Goal: Task Accomplishment & Management: Complete application form

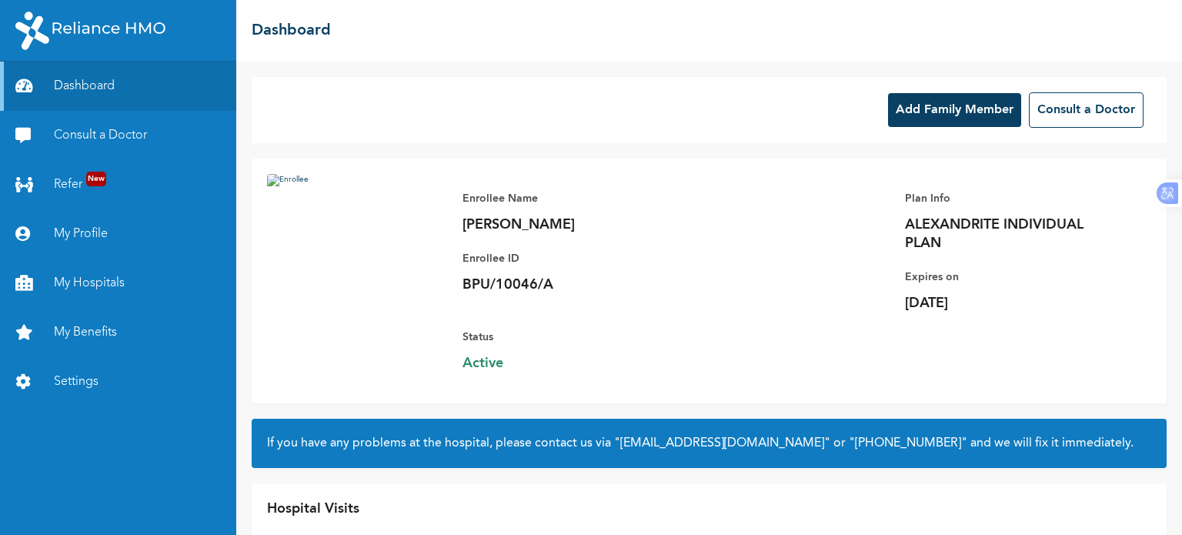
click at [942, 116] on button "Add Family Member" at bounding box center [954, 110] width 133 height 34
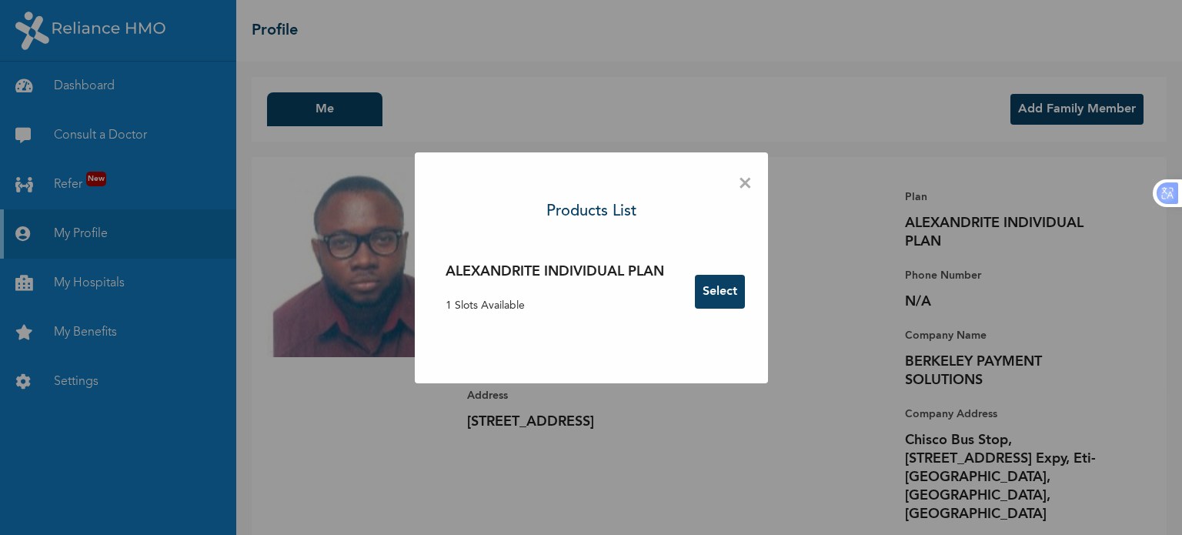
click at [732, 289] on button "Select" at bounding box center [720, 292] width 50 height 34
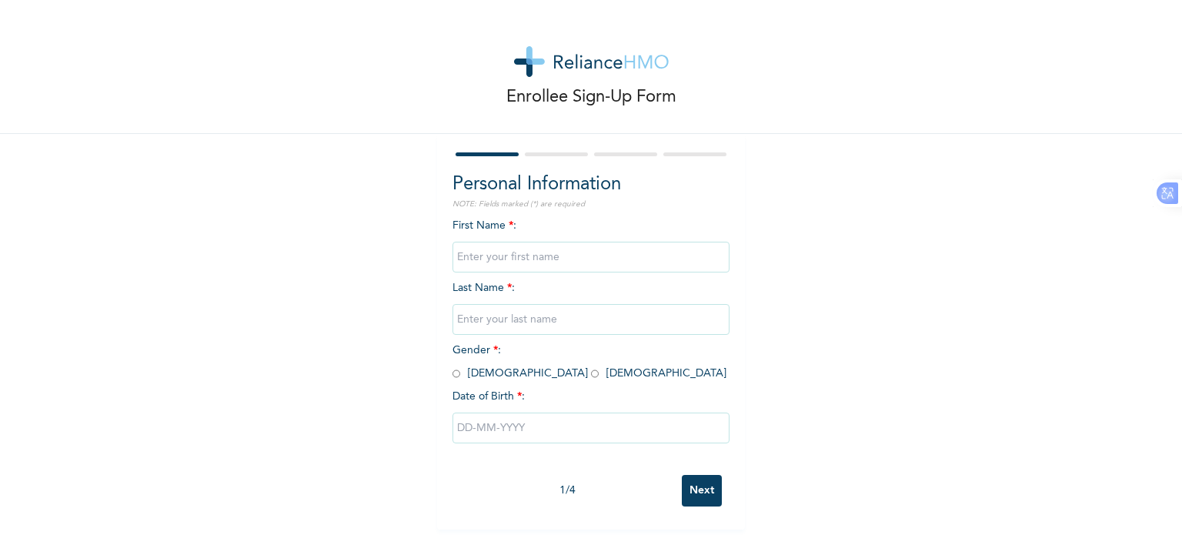
scroll to position [6, 0]
click at [566, 256] on input "text" at bounding box center [590, 257] width 277 height 31
type input "Promise"
click at [495, 322] on input "text" at bounding box center [590, 319] width 277 height 31
type input "Dike"
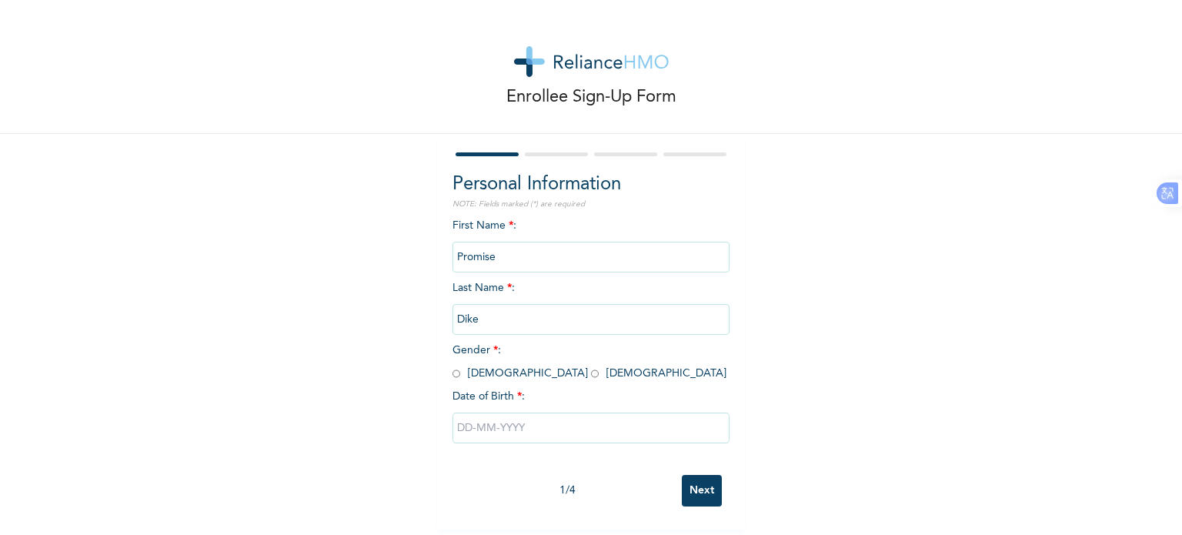
click at [591, 368] on input "radio" at bounding box center [595, 373] width 8 height 15
radio input "true"
click at [498, 424] on input "text" at bounding box center [590, 427] width 277 height 31
select select "9"
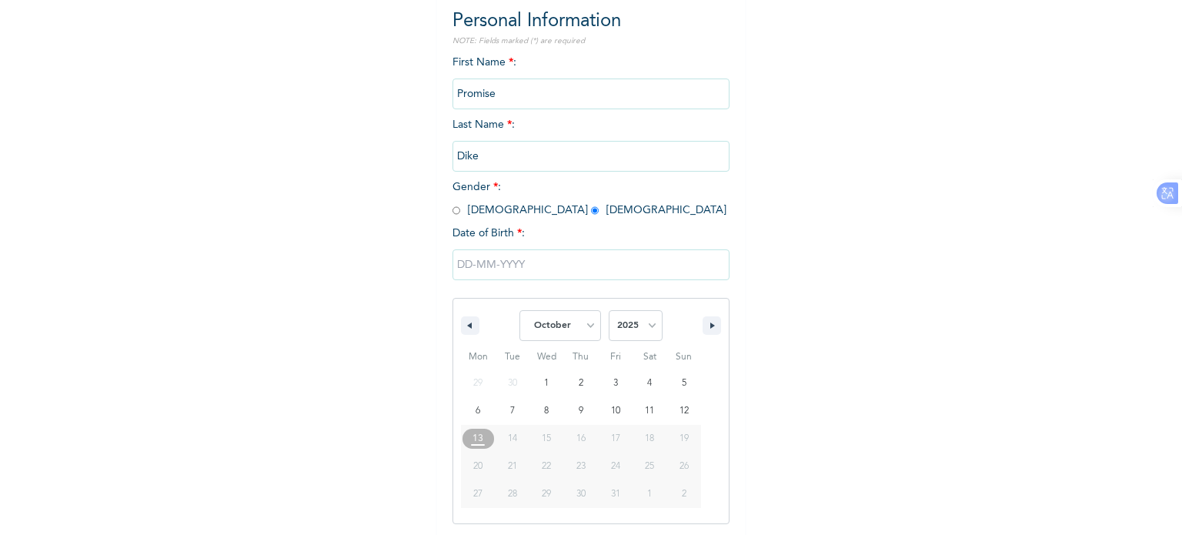
scroll to position [164, 0]
click at [616, 325] on select "2025 2024 2023 2022 2021 2020 2019 2018 2017 2016 2015 2014 2013 2012 2011 2010…" at bounding box center [635, 324] width 54 height 31
select select "1999"
click at [608, 309] on select "2025 2024 2023 2022 2021 2020 2019 2018 2017 2016 2015 2014 2013 2012 2011 2010…" at bounding box center [635, 324] width 54 height 31
click at [578, 327] on select "January February March April May June July August September October November De…" at bounding box center [560, 324] width 82 height 31
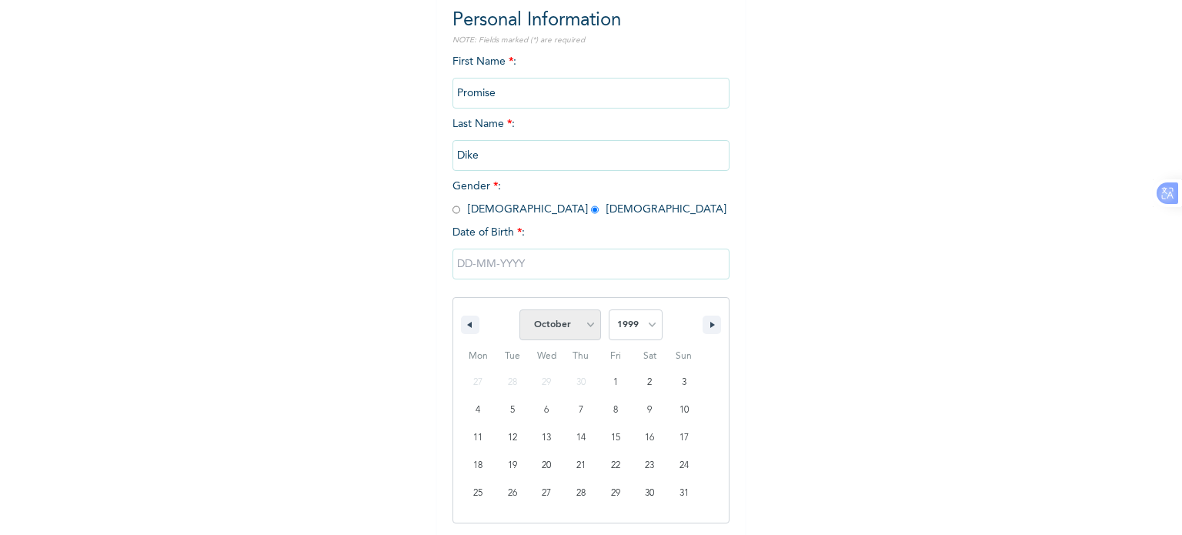
select select "2"
click at [519, 309] on select "January February March April May June July August September October November De…" at bounding box center [560, 324] width 82 height 31
type input "03/26/1999"
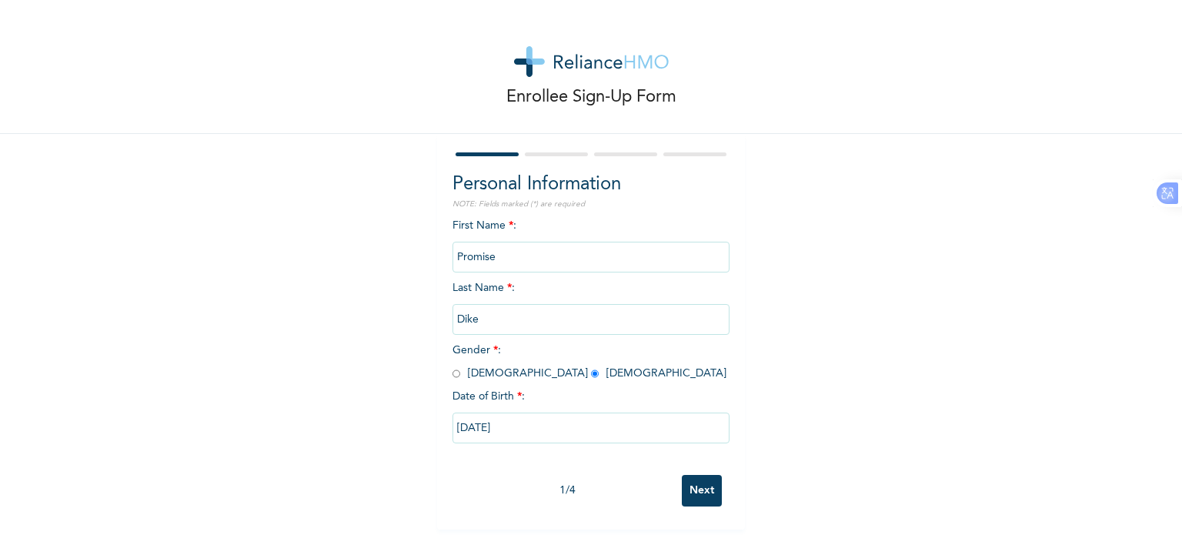
click at [692, 481] on input "Next" at bounding box center [702, 491] width 40 height 32
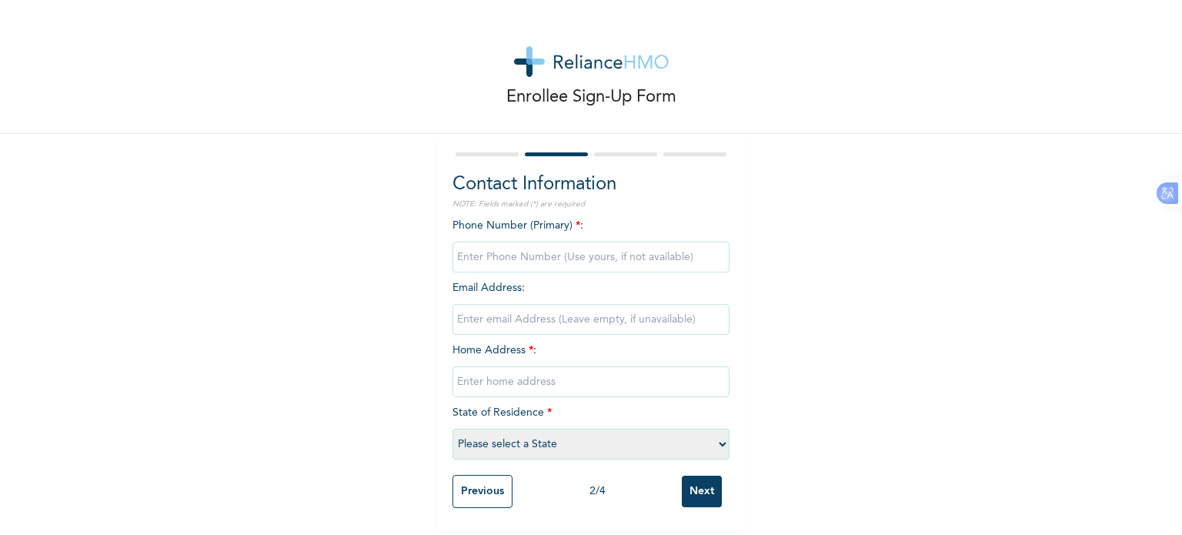
click at [561, 255] on input "phone" at bounding box center [590, 257] width 277 height 31
type input "07038670700"
type input "dikei@berkeley.com.ng"
type input "1 JEMTOK STREET"
select select "25"
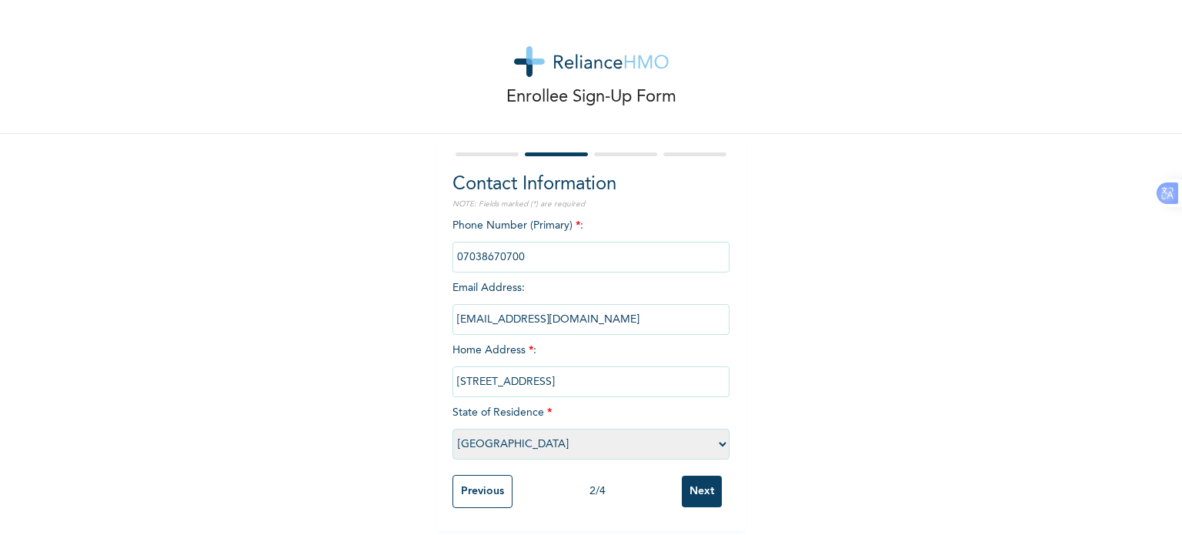
drag, startPoint x: 575, startPoint y: 310, endPoint x: 405, endPoint y: 309, distance: 170.0
click at [405, 309] on div "Enrollee Sign-Up Form Contact Information NOTE: Fields marked (*) are required …" at bounding box center [591, 265] width 1182 height 531
paste input "Irehnepromise@gmail.com"
type input "Irehnepromise@gmail.com"
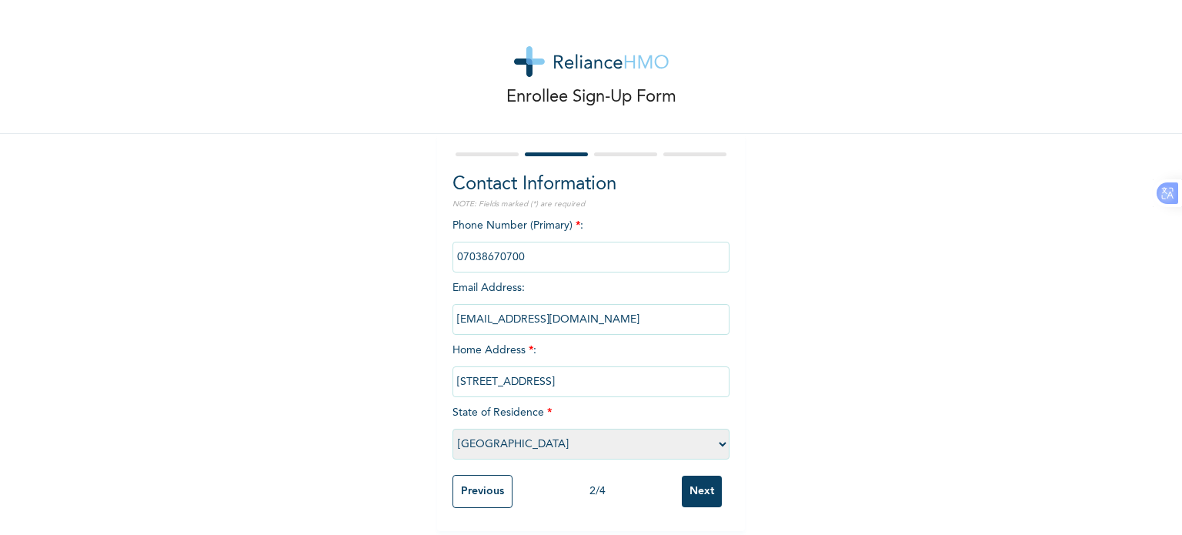
drag, startPoint x: 542, startPoint y: 247, endPoint x: 432, endPoint y: 252, distance: 110.1
click at [437, 252] on div "Contact Information NOTE: Fields marked (*) are required Phone Number (Primary)…" at bounding box center [591, 332] width 308 height 397
type input "09066196719"
click at [698, 485] on input "Next" at bounding box center [702, 491] width 40 height 32
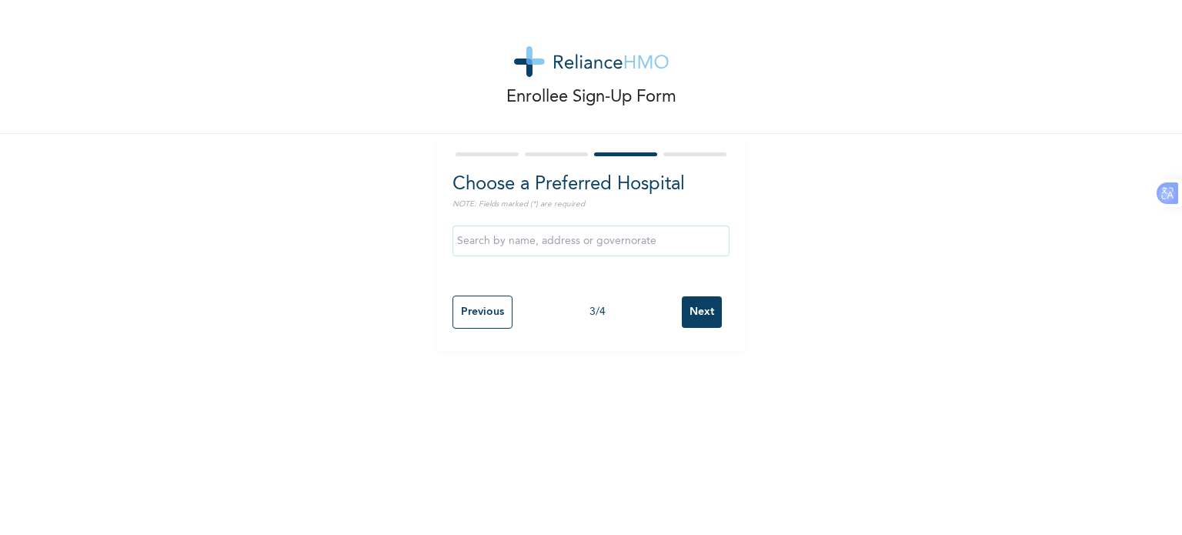
scroll to position [0, 0]
click at [588, 242] on input "text" at bounding box center [590, 240] width 277 height 31
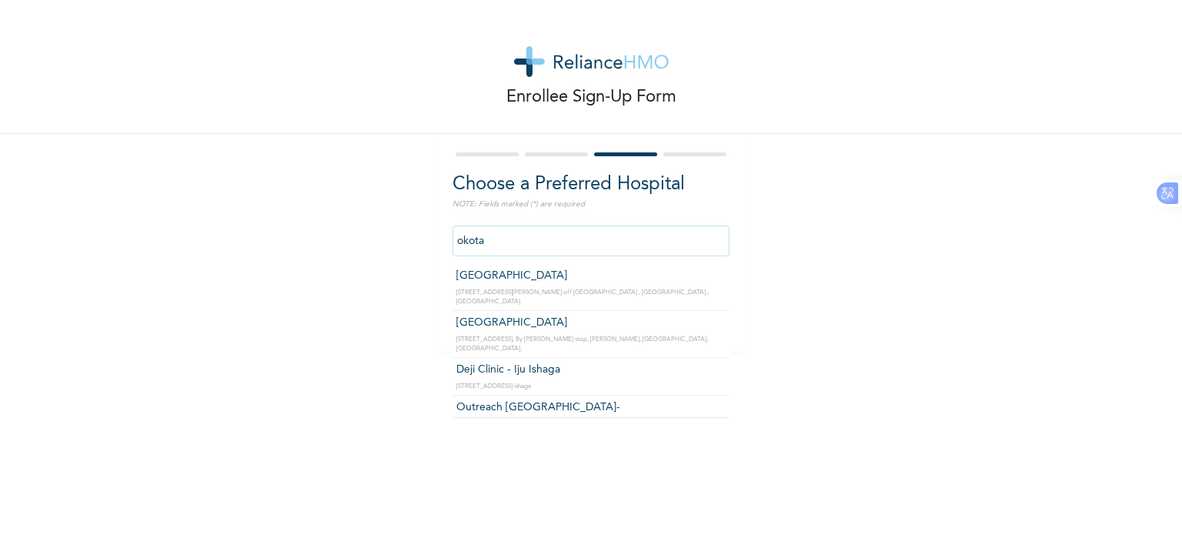
type input "Outreach Children's Hospital- Okota"
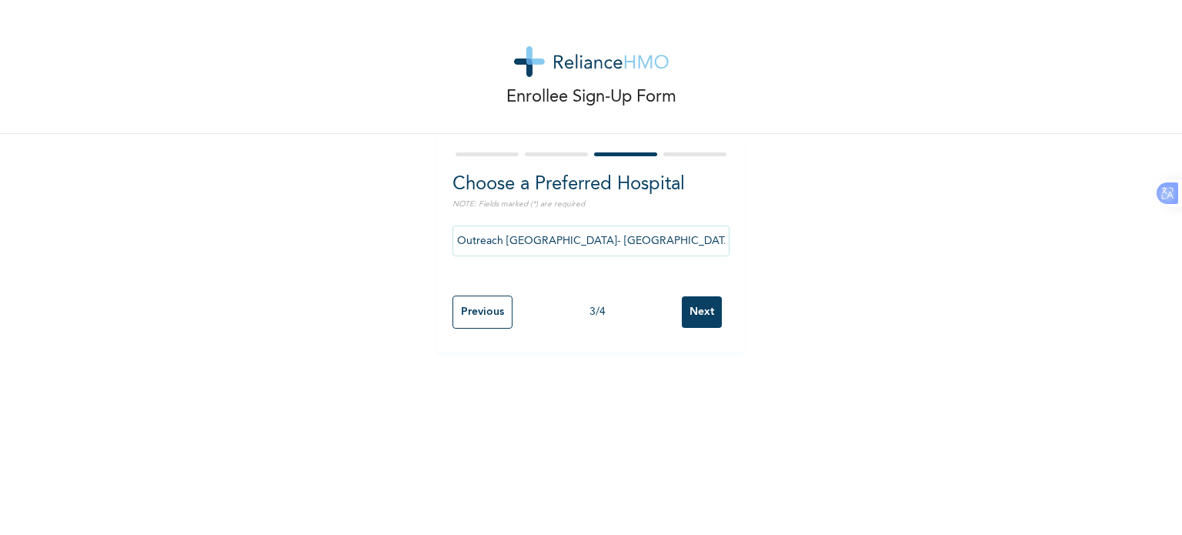
drag, startPoint x: 645, startPoint y: 393, endPoint x: 615, endPoint y: 384, distance: 31.4
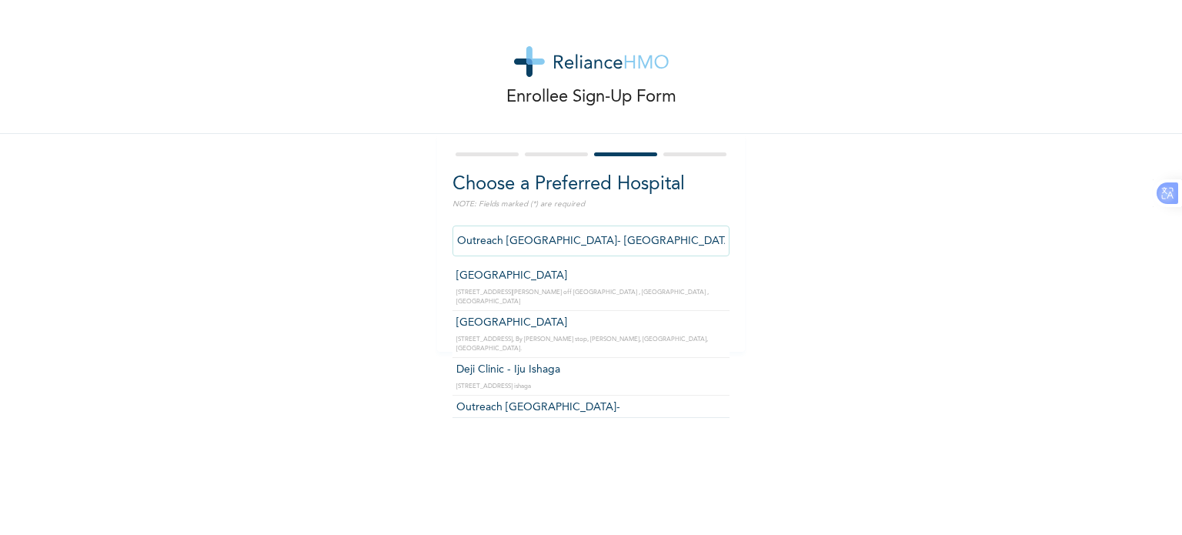
drag, startPoint x: 633, startPoint y: 238, endPoint x: 433, endPoint y: 236, distance: 200.0
click at [437, 236] on div "Choose a Preferred Hospital NOTE: Fields marked (*) are required Outreach Child…" at bounding box center [591, 243] width 308 height 218
click at [865, 192] on div "Enrollee Sign-Up Form Choose a Preferred Hospital NOTE: Fields marked (*) are r…" at bounding box center [591, 176] width 1182 height 352
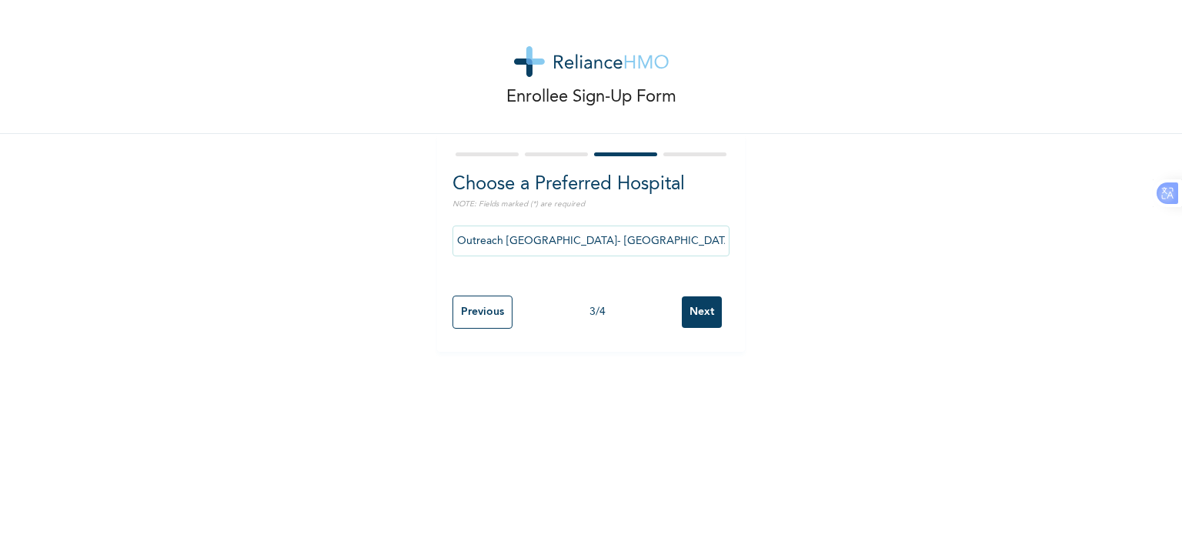
click at [706, 318] on input "Next" at bounding box center [702, 312] width 40 height 32
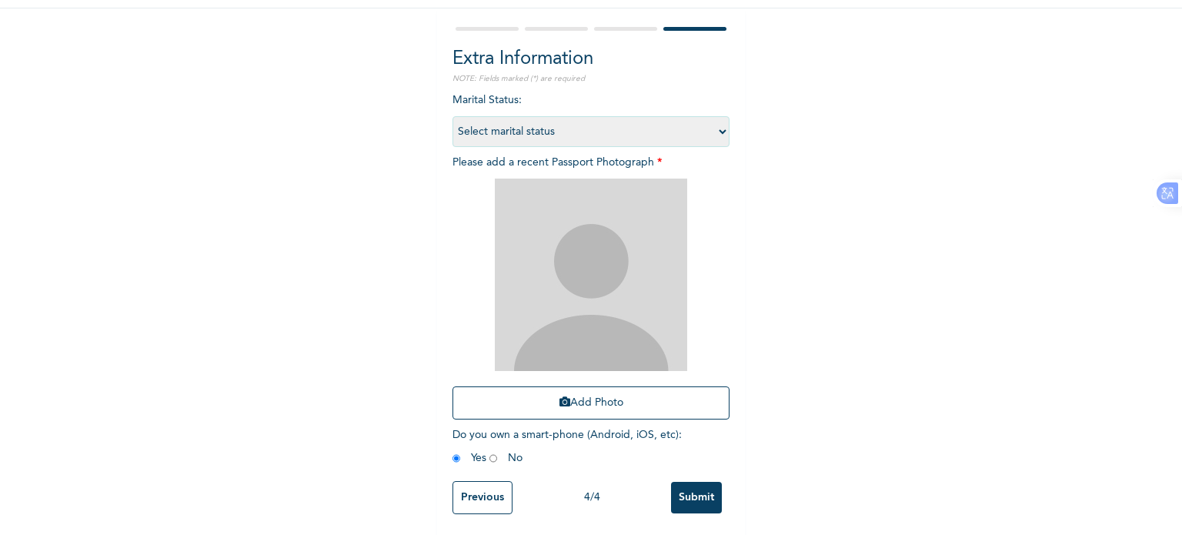
scroll to position [138, 0]
click at [676, 479] on input "Submit" at bounding box center [696, 495] width 51 height 32
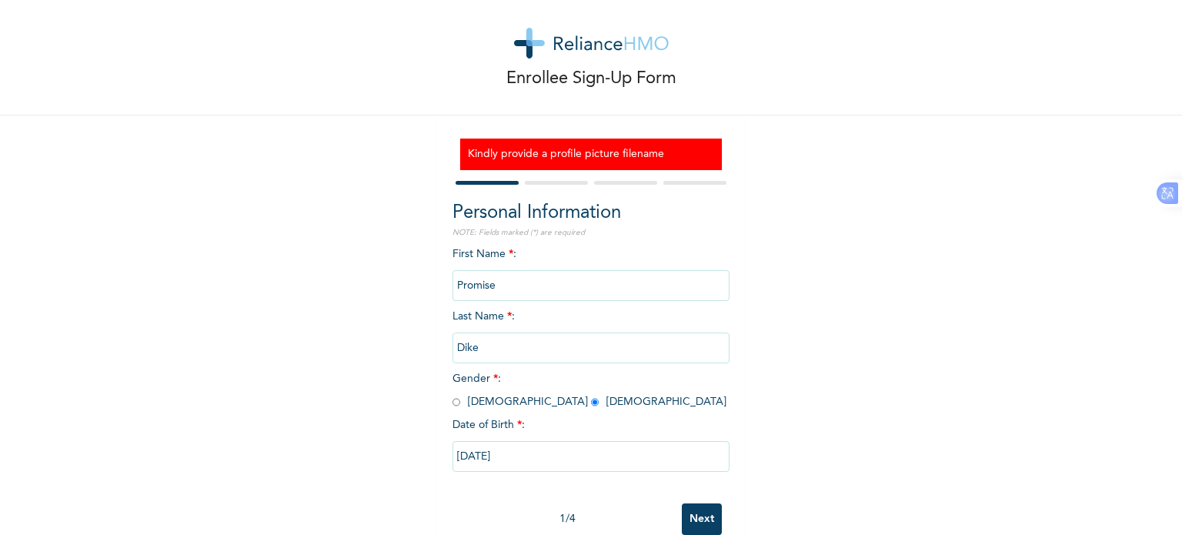
scroll to position [0, 0]
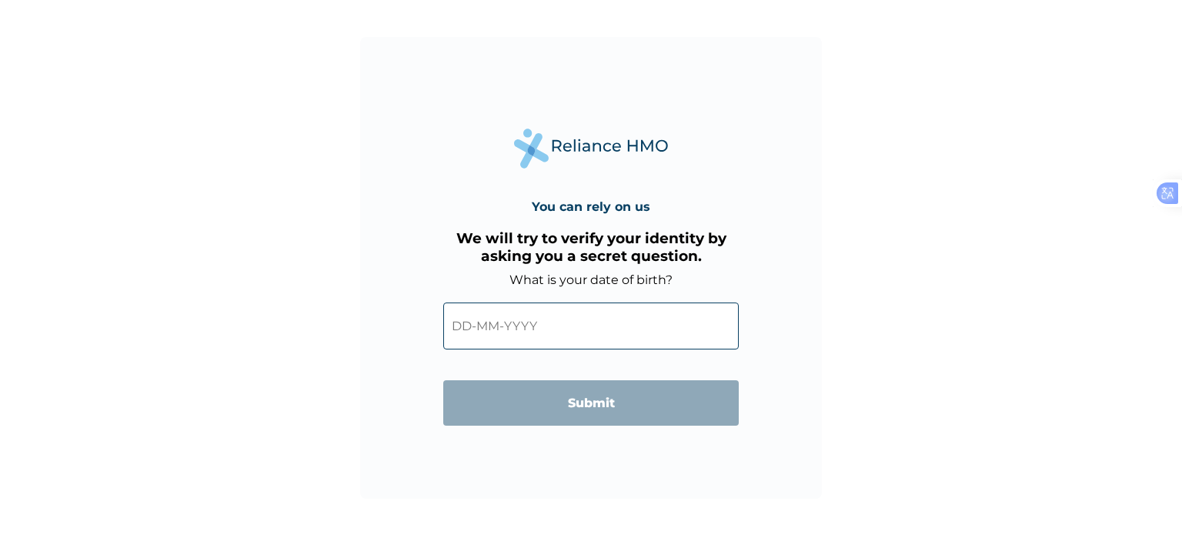
click at [563, 340] on input "text" at bounding box center [590, 325] width 295 height 47
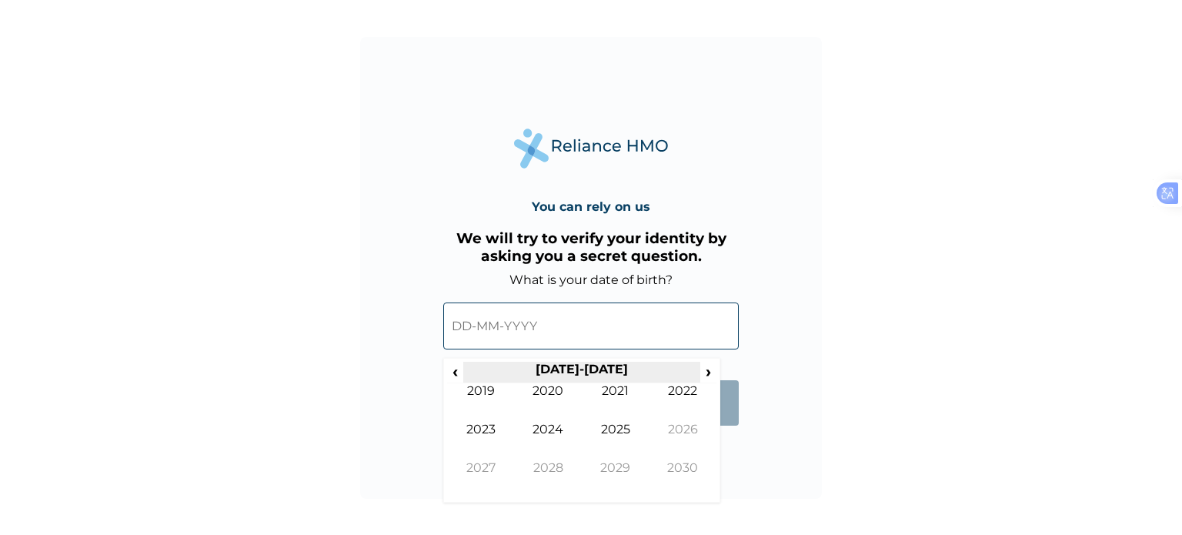
click at [589, 365] on th "[DATE]-[DATE]" at bounding box center [581, 373] width 236 height 22
click at [462, 372] on span "‹" at bounding box center [455, 371] width 16 height 19
click at [461, 372] on span "‹" at bounding box center [455, 371] width 16 height 19
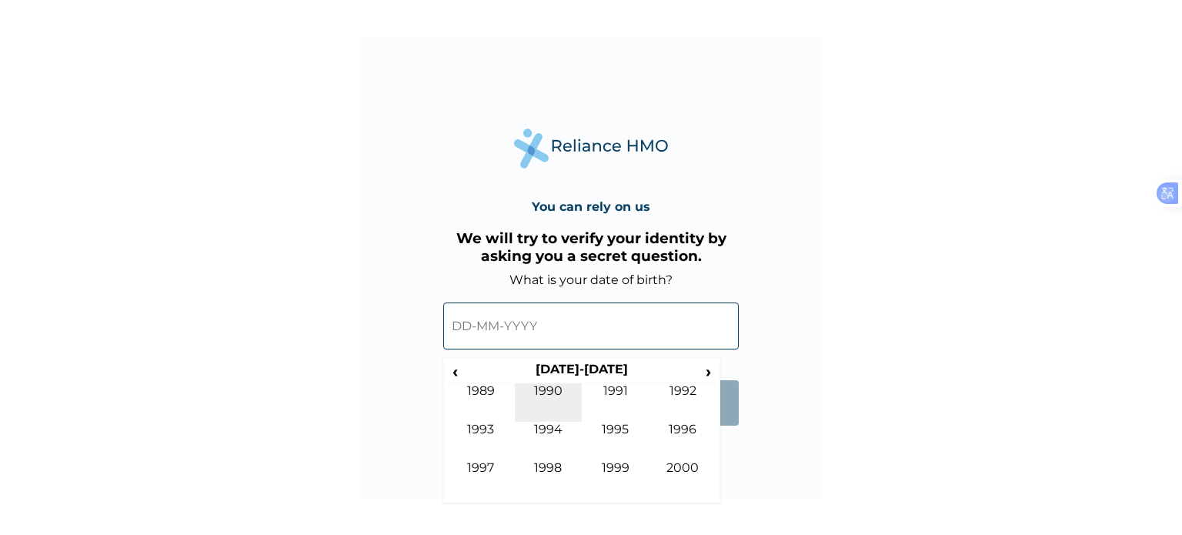
click at [554, 395] on td "1990" at bounding box center [549, 402] width 68 height 38
click at [696, 387] on td "Apr" at bounding box center [683, 402] width 68 height 38
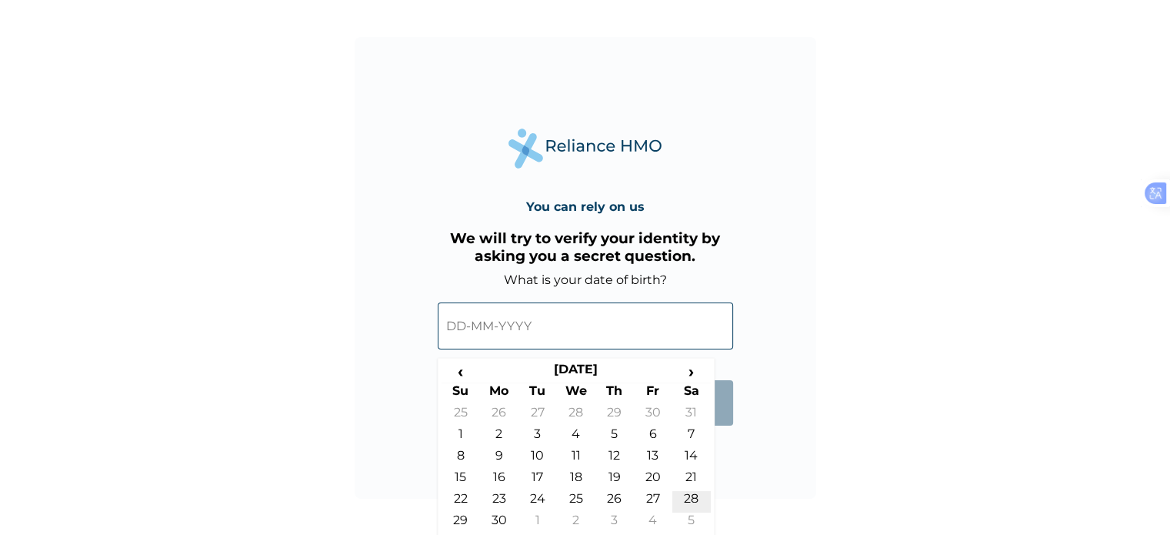
click at [691, 496] on td "28" at bounding box center [691, 502] width 38 height 22
type input "[DATE]"
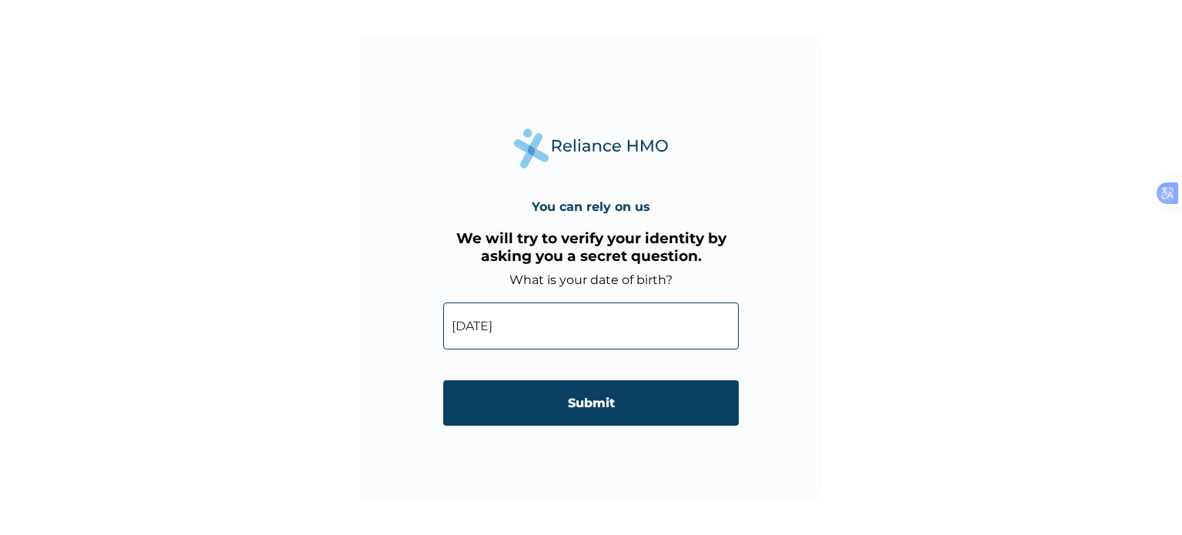
click at [622, 414] on input "Submit" at bounding box center [590, 402] width 295 height 45
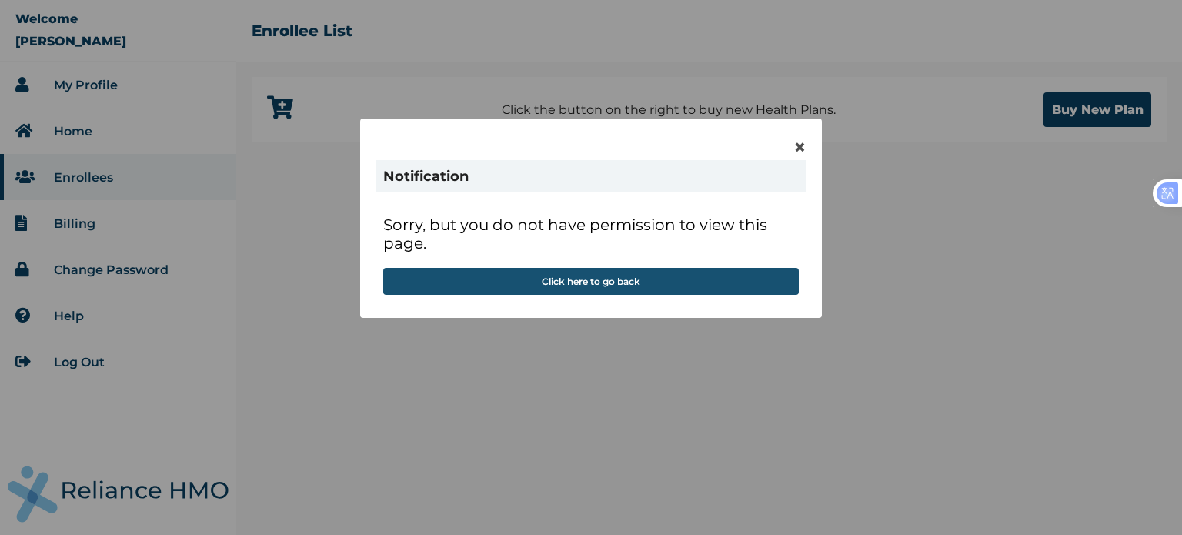
click at [643, 285] on button "Click here to go back" at bounding box center [590, 281] width 415 height 27
